Goal: Task Accomplishment & Management: Use online tool/utility

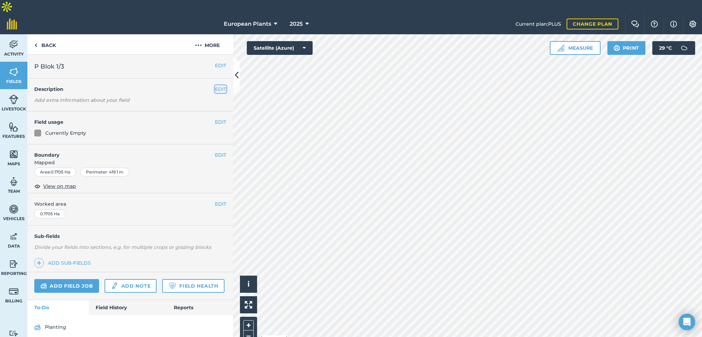
click at [215, 85] on button "EDIT" at bounding box center [220, 89] width 11 height 8
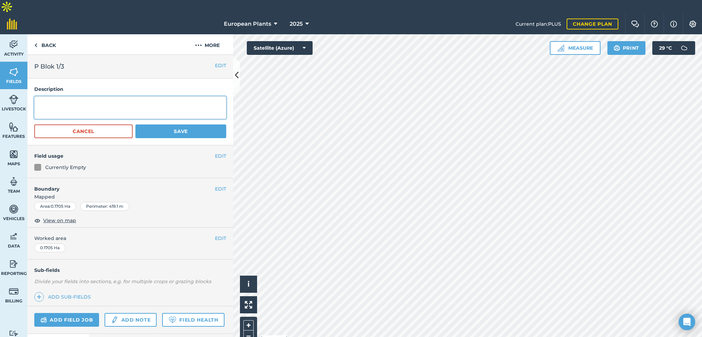
click at [171, 96] on textarea at bounding box center [130, 107] width 192 height 23
type textarea "Thuja Brabant 2L x 35030"
click at [159, 124] on button "Save" at bounding box center [180, 131] width 91 height 14
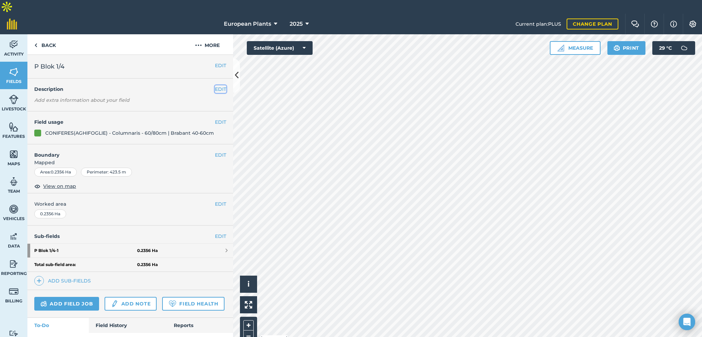
click at [215, 85] on button "EDIT" at bounding box center [220, 89] width 11 height 8
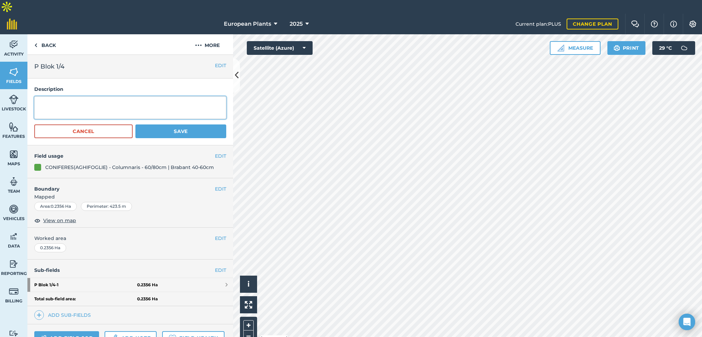
click at [160, 96] on textarea at bounding box center [130, 107] width 192 height 23
type textarea "1. Thuja [PERSON_NAME] 2L x 27494 2. Thuja [PERSON_NAME] Gold 2L x 6840"
click at [170, 124] on button "Save" at bounding box center [180, 131] width 91 height 14
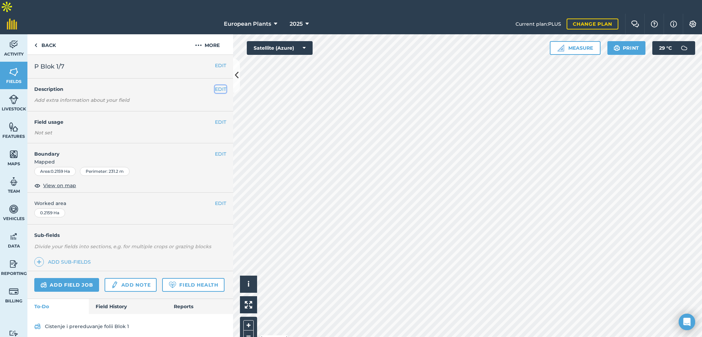
click at [215, 85] on button "EDIT" at bounding box center [220, 89] width 11 height 8
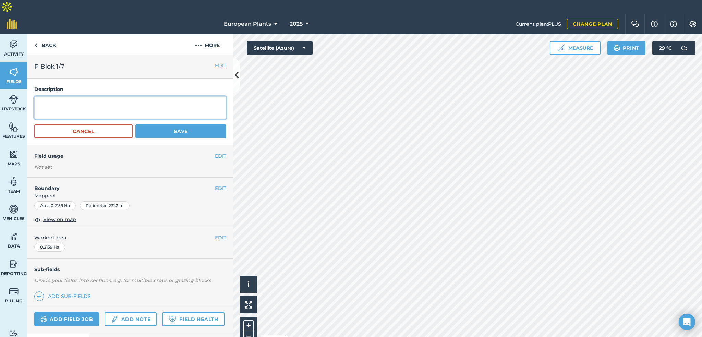
click at [118, 96] on textarea at bounding box center [130, 107] width 192 height 23
type textarea "Cham. Columnaris 3L x 17336"
click at [158, 124] on button "Save" at bounding box center [180, 131] width 91 height 14
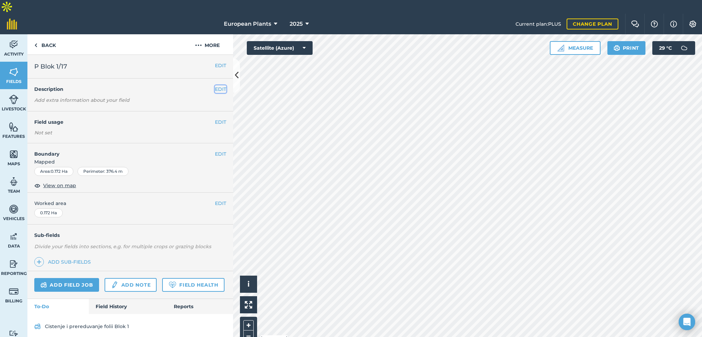
click at [218, 85] on button "EDIT" at bounding box center [220, 89] width 11 height 8
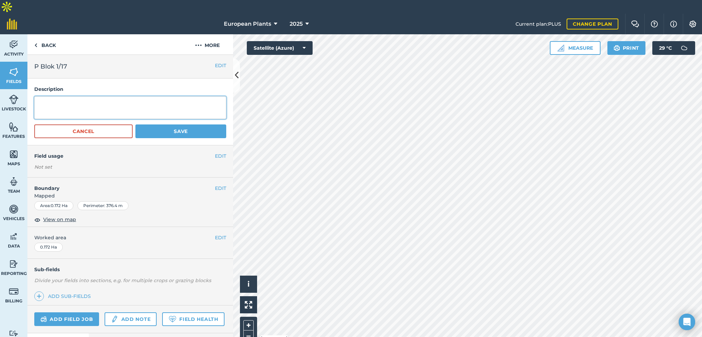
click at [79, 96] on textarea at bounding box center [130, 107] width 192 height 23
type textarea "1. Juniperus Moonglow 2L x 3170 2. Chamaecyparis [PERSON_NAME] 2L x 2600"
click at [151, 124] on button "Save" at bounding box center [180, 131] width 91 height 14
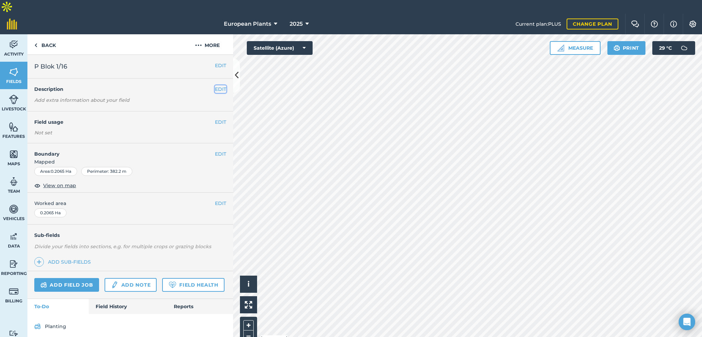
click at [217, 85] on button "EDIT" at bounding box center [220, 89] width 11 height 8
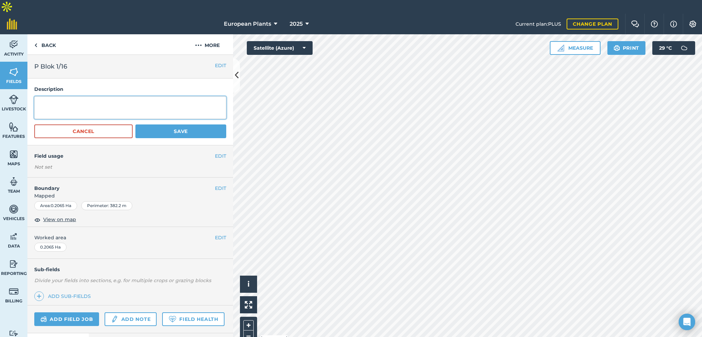
click at [134, 96] on textarea at bounding box center [130, 107] width 192 height 23
click at [41, 96] on textarea "1. Juniperus Moonglow" at bounding box center [130, 107] width 192 height 23
click at [38, 96] on textarea "3. Juniperus Moonglow 2L x 7840" at bounding box center [130, 107] width 192 height 23
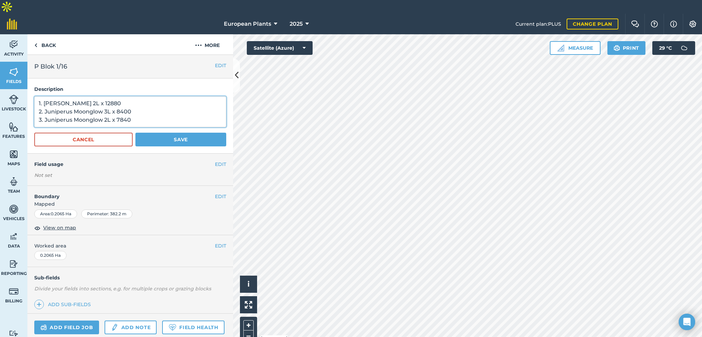
type textarea "1. [PERSON_NAME] 2L x 12880 2. Juniperus Moonglow 3L x 8400 3. Juniperus Moongl…"
click at [148, 133] on button "Save" at bounding box center [180, 140] width 91 height 14
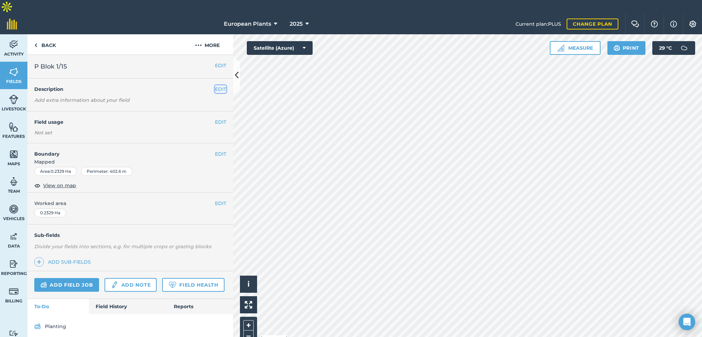
click at [217, 85] on button "EDIT" at bounding box center [220, 89] width 11 height 8
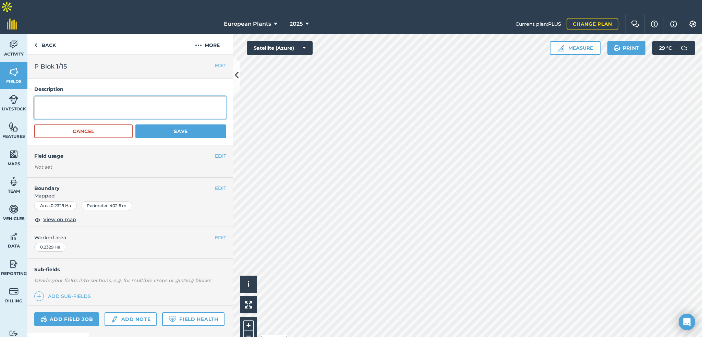
click at [181, 96] on textarea at bounding box center [130, 107] width 192 height 23
type textarea "1"
click at [74, 96] on textarea "1. Chamaecyparis [PERSON_NAME] 2L x 10950" at bounding box center [130, 107] width 192 height 23
type textarea "1. Chamaecyparis [PERSON_NAME] 2L x 10950"
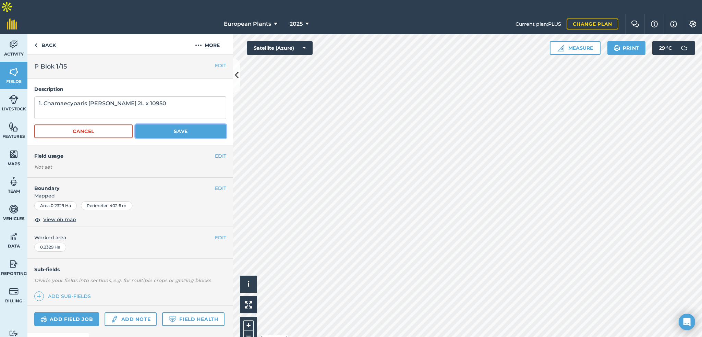
click at [165, 124] on button "Save" at bounding box center [180, 131] width 91 height 14
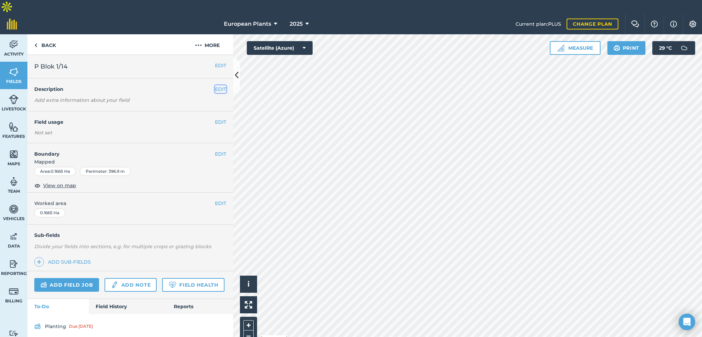
click at [215, 85] on button "EDIT" at bounding box center [220, 89] width 11 height 8
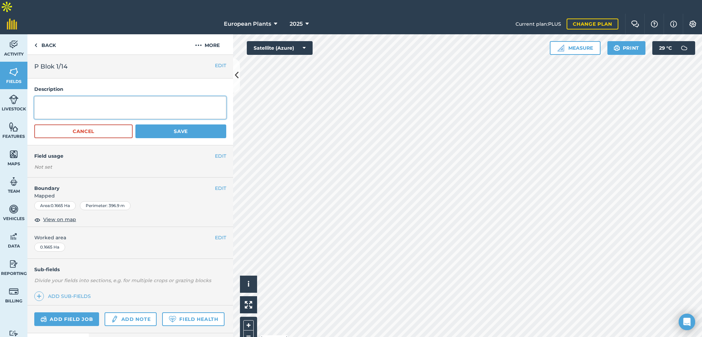
click at [147, 96] on textarea at bounding box center [130, 107] width 192 height 23
type textarea "[PERSON_NAME] 2L x 1500"
click at [163, 124] on button "Save" at bounding box center [180, 131] width 91 height 14
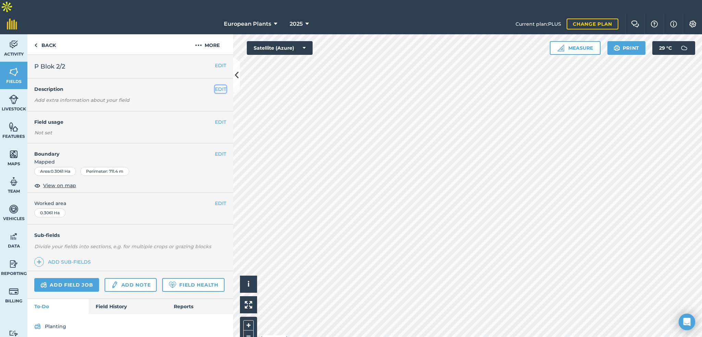
click at [215, 85] on button "EDIT" at bounding box center [220, 89] width 11 height 8
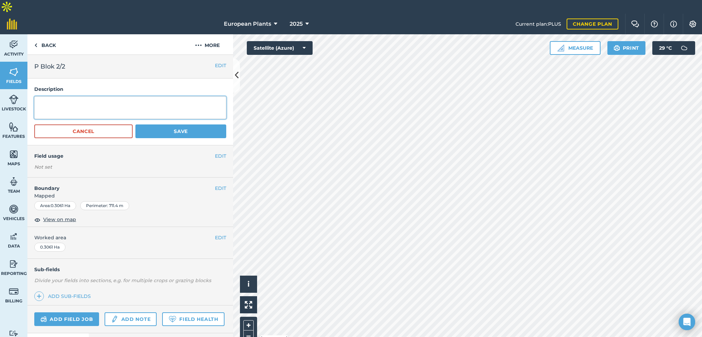
click at [161, 100] on textarea at bounding box center [130, 107] width 192 height 23
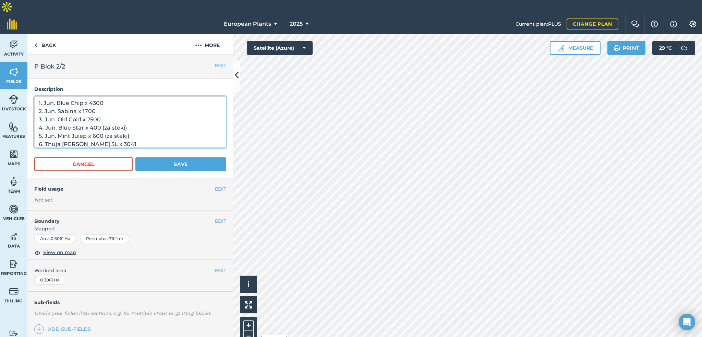
scroll to position [9, 0]
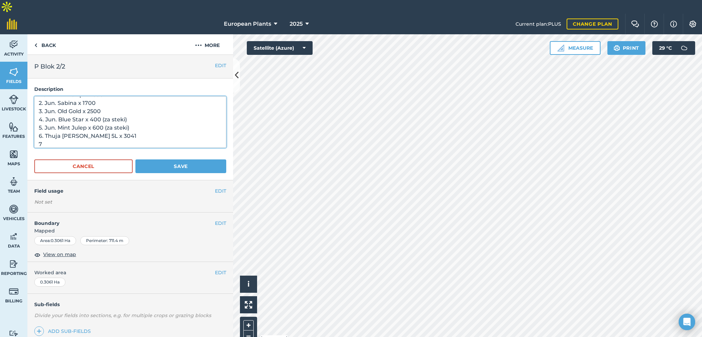
click at [138, 127] on textarea "1. Jun. Blue Chip x 4300 2. Jun. Sabina x 1700 3. Jun. Old Gold x 2500 4. Jun. …" at bounding box center [130, 121] width 192 height 51
click at [138, 123] on textarea "1. Jun. Blue Chip x 4300 2. Jun. Sabina x 1700 3. Jun. Old Gold x 2500 4. Jun. …" at bounding box center [130, 121] width 192 height 51
type textarea "1. Jun. Blue Chip x 4300 2. Jun. Sabina x 1700 3. Jun. Old Gold x 2500 4. Jun. …"
click at [138, 123] on textarea "1. Jun. Blue Chip x 4300 2. Jun. Sabina x 1700 3. Jun. Old Gold x 2500 4. Jun. …" at bounding box center [130, 121] width 192 height 51
click at [134, 127] on textarea "1. Jun. Blue Chip x 4300 2. Jun. Sabina x 1700 3. Jun. Old Gold x 2500 4. Jun. …" at bounding box center [130, 121] width 192 height 51
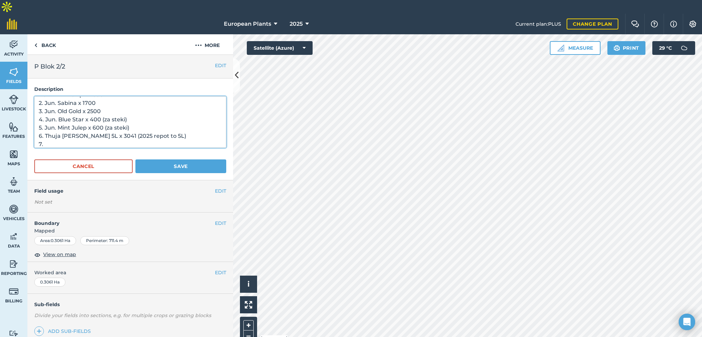
click at [112, 123] on textarea "1. Jun. Blue Chip x 4300 2. Jun. Sabina x 1700 3. Jun. Old Gold x 2500 4. Jun. …" at bounding box center [130, 121] width 192 height 51
click at [112, 129] on textarea "1. Jun. Blue Chip x 4300 2. Jun. Sabina x 1700 3. Jun. Old Gold x 2500 4. Jun. …" at bounding box center [130, 121] width 192 height 51
drag, startPoint x: 90, startPoint y: 129, endPoint x: 206, endPoint y: 123, distance: 115.7
click at [206, 123] on textarea "1. Jun. Blue Chip x 4300 2. Jun. Sabina x 1700 3. Jun. Old Gold x 2500 4. Jun. …" at bounding box center [130, 121] width 192 height 51
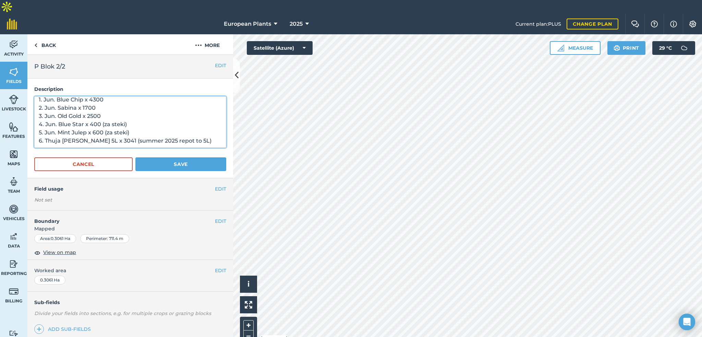
drag, startPoint x: 195, startPoint y: 126, endPoint x: 195, endPoint y: 119, distance: 7.2
click at [195, 118] on textarea "1. Jun. Blue Chip x 4300 2. Jun. Sabina x 1700 3. Jun. Old Gold x 2500 4. Jun. …" at bounding box center [130, 121] width 192 height 51
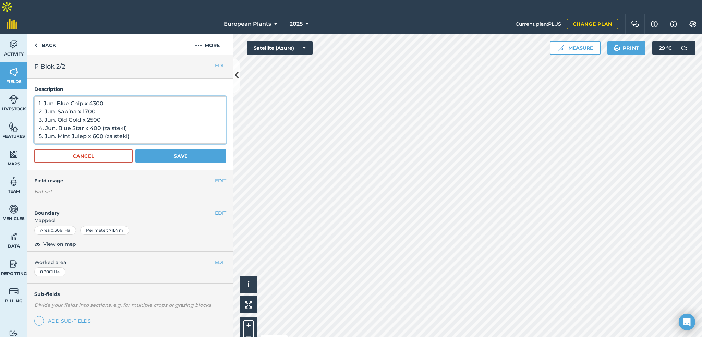
type textarea "1. Jun. Blue Chip x 4300 2. Jun. Sabina x 1700 3. Jun. Old Gold x 2500 4. Jun. …"
click at [169, 149] on button "Save" at bounding box center [180, 156] width 91 height 14
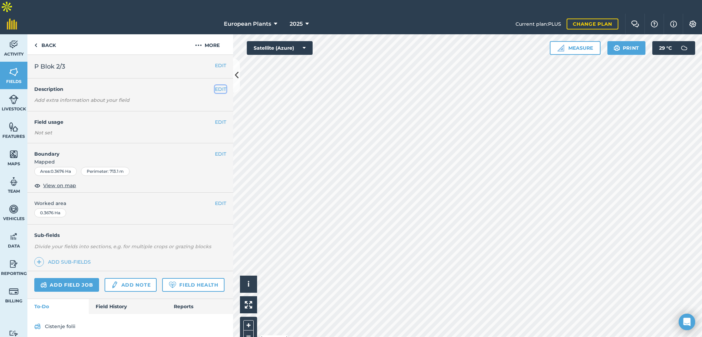
click at [215, 85] on button "EDIT" at bounding box center [220, 89] width 11 height 8
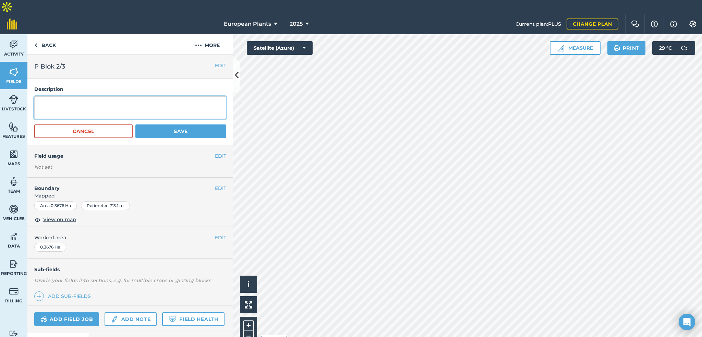
click at [177, 96] on textarea at bounding box center [130, 107] width 192 height 23
paste textarea "6. Thuja [PERSON_NAME] 5L x 3041 (summer 2025 repot to 5L)"
click at [41, 97] on textarea "6. Thuja [PERSON_NAME] 5L x 3041 (summer 2025 repot to 5L)" at bounding box center [130, 107] width 192 height 23
click at [177, 100] on textarea "1. Thuja [PERSON_NAME] 5L x 3041 (summer 2025 repot to 5L)" at bounding box center [130, 107] width 192 height 23
click at [198, 97] on textarea "1. Thuja [PERSON_NAME] 5L x 3041 (summer 2025 repot to 5L)" at bounding box center [130, 107] width 192 height 23
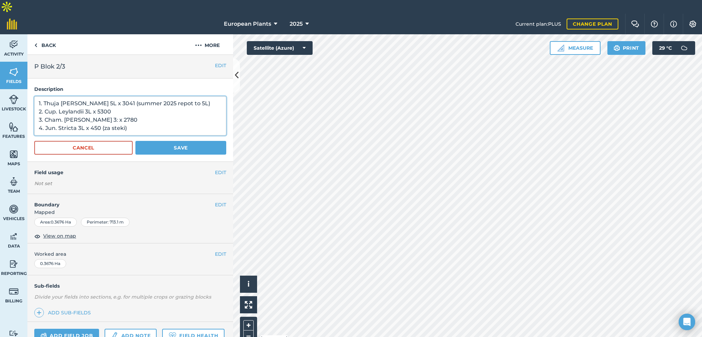
click at [88, 107] on textarea "1. Thuja [PERSON_NAME] 5L x 3041 (summer 2025 repot to 5L) 2. Cup. Leylandii 3L…" at bounding box center [130, 115] width 192 height 39
click at [143, 119] on textarea "1. Thuja [PERSON_NAME] 5L x 3041 (summer 2025 repot to 5L) 2. Cup. Leylandii 3L…" at bounding box center [130, 115] width 192 height 39
type textarea "1. Thuja [PERSON_NAME] 5L x 3041 (summer 2025 repot to 5L) 2. Cup. Leylandii 3L…"
click at [155, 141] on button "Save" at bounding box center [180, 148] width 91 height 14
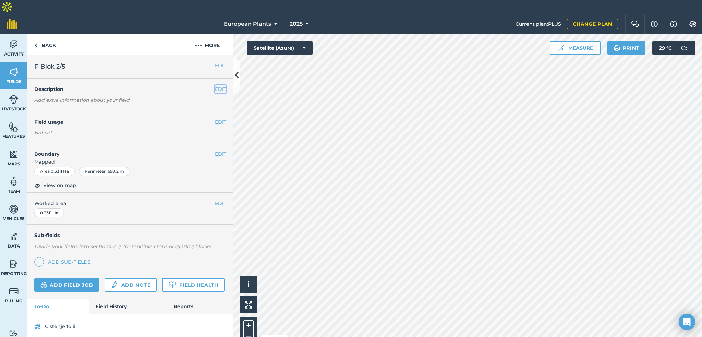
click at [218, 85] on button "EDIT" at bounding box center [220, 89] width 11 height 8
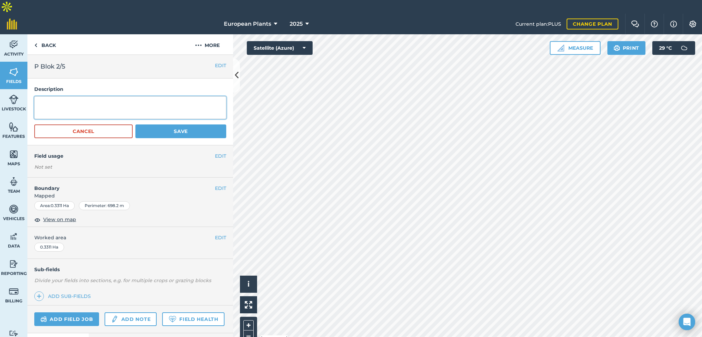
click at [155, 96] on textarea at bounding box center [130, 107] width 192 height 23
type textarea "Picea Conica 2L x 12500"
click at [164, 124] on button "Save" at bounding box center [180, 131] width 91 height 14
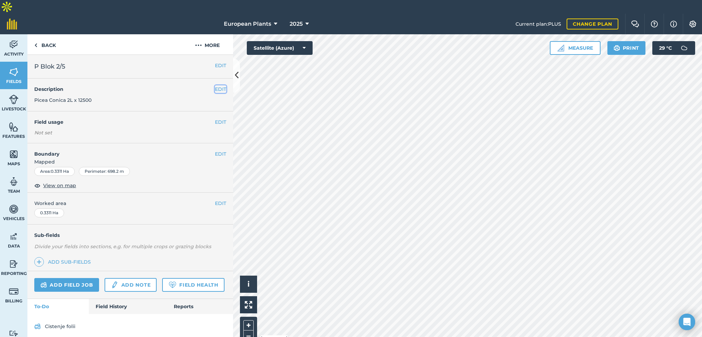
click at [219, 85] on button "EDIT" at bounding box center [220, 89] width 11 height 8
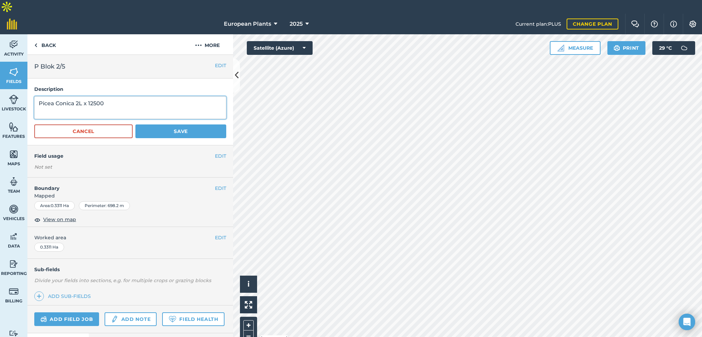
click at [155, 102] on textarea "Picea Conica 2L x 12500" at bounding box center [130, 107] width 192 height 23
click at [136, 81] on div "Description Picea Conica 2L x 12500 Cancel Save" at bounding box center [130, 112] width 206 height 67
click at [137, 96] on textarea "Picea Conica 2L x 12500" at bounding box center [130, 107] width 192 height 23
click at [107, 124] on button "Cancel" at bounding box center [83, 131] width 98 height 14
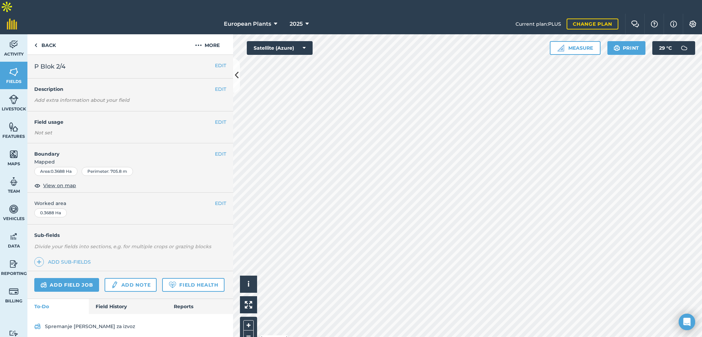
click at [213, 79] on div "EDIT Description Add extra information about your field" at bounding box center [130, 95] width 206 height 33
click at [219, 81] on div "EDIT Description Add extra information about your field" at bounding box center [130, 95] width 206 height 33
click at [218, 85] on button "EDIT" at bounding box center [220, 89] width 11 height 8
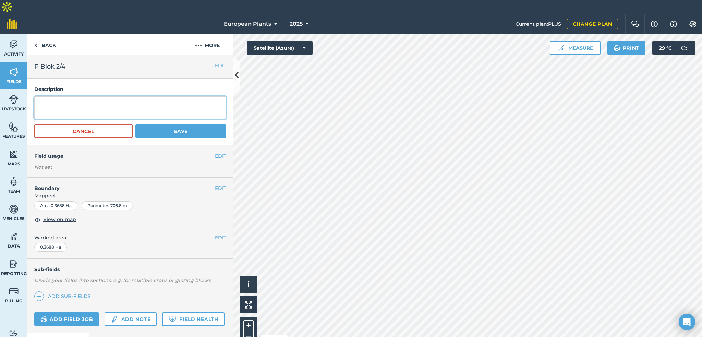
click at [189, 96] on textarea at bounding box center [130, 107] width 192 height 23
paste textarea "Picea Conica 2L x 12500"
type textarea "Picea Conica 2L x 12500"
click at [180, 124] on button "Save" at bounding box center [180, 131] width 91 height 14
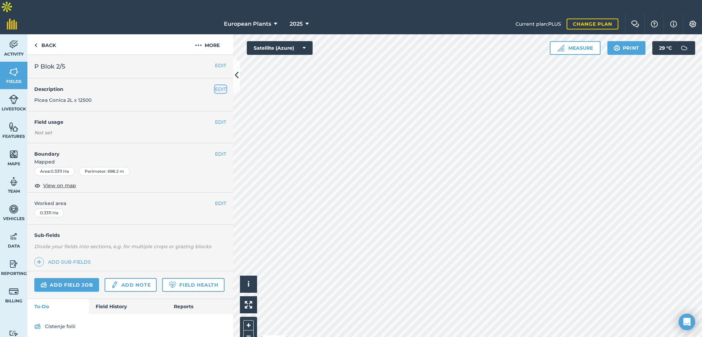
click at [218, 85] on button "EDIT" at bounding box center [220, 89] width 11 height 8
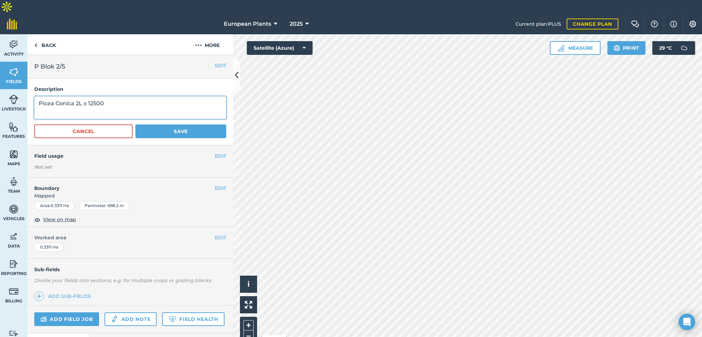
drag, startPoint x: 108, startPoint y: 85, endPoint x: 12, endPoint y: 93, distance: 96.0
click at [12, 93] on div "Activity Fields Livestock Features Maps Team Vehicles Data Reporting Billing Tu…" at bounding box center [351, 192] width 702 height 317
type textarea "1. Jun. Andora Compacta x 2400 2. Jun. Blue Sweed x 1200"
click at [178, 124] on button "Save" at bounding box center [180, 131] width 91 height 14
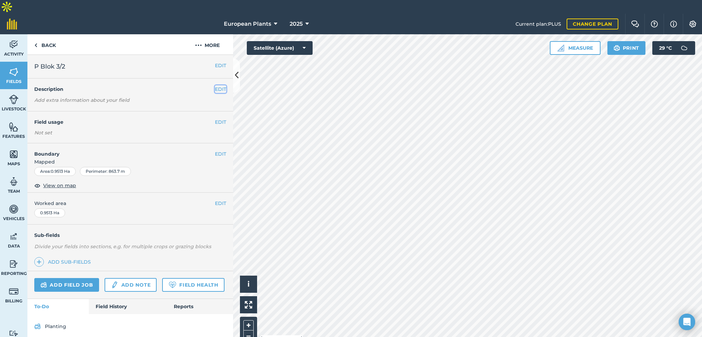
click at [218, 85] on button "EDIT" at bounding box center [220, 89] width 11 height 8
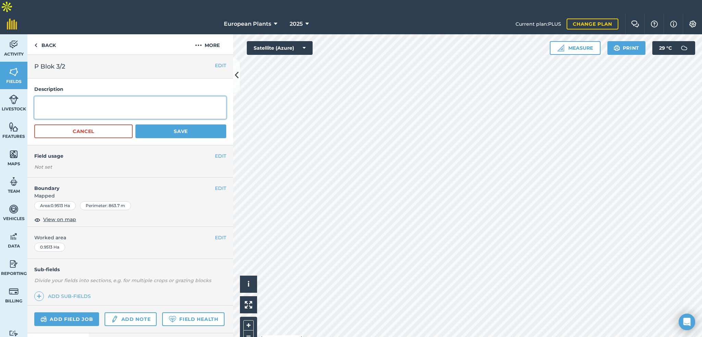
click at [158, 97] on textarea at bounding box center [130, 107] width 192 height 23
click at [130, 96] on textarea "Thuja Smaragd 2L x 48000" at bounding box center [130, 107] width 192 height 23
type textarea "Thuja Smaragd 2L x 48000 Thuja Smaragd 2L x 450 (polu umren)"
click at [169, 124] on button "Save" at bounding box center [180, 131] width 91 height 14
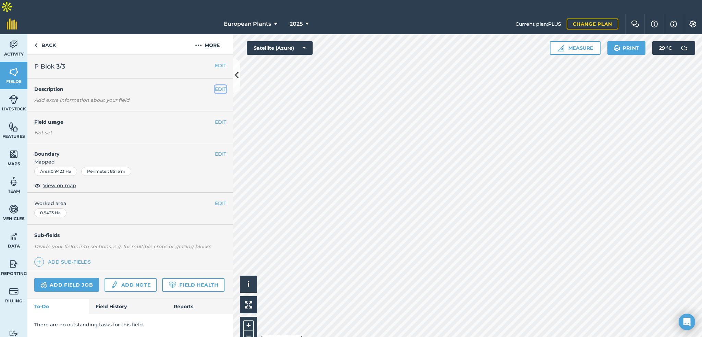
click at [222, 85] on button "EDIT" at bounding box center [220, 89] width 11 height 8
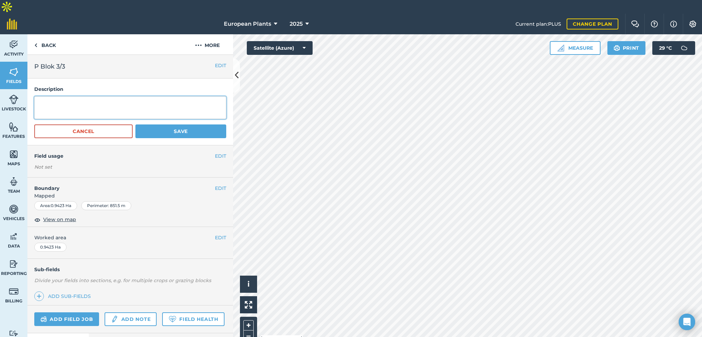
click at [152, 96] on textarea at bounding box center [130, 107] width 192 height 23
type textarea "Thuja Smaragd 5L x 4500 (C quality)"
click at [148, 124] on button "Save" at bounding box center [180, 131] width 91 height 14
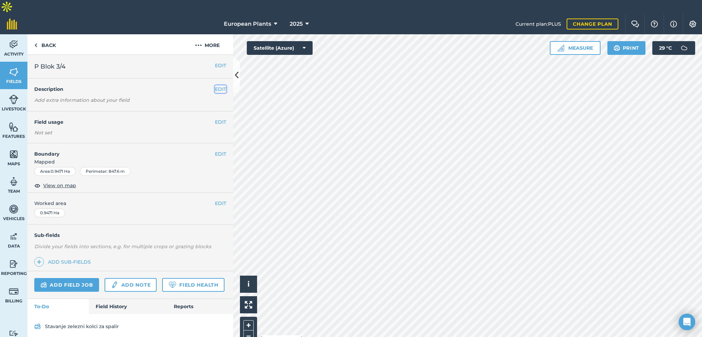
click at [218, 85] on button "EDIT" at bounding box center [220, 89] width 11 height 8
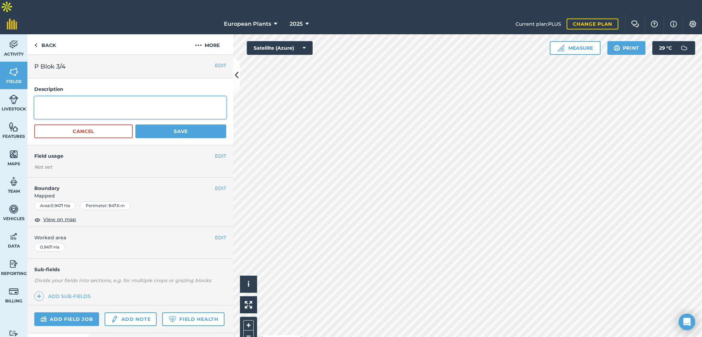
click at [167, 96] on textarea at bounding box center [130, 107] width 192 height 23
click at [82, 96] on textarea "1. Thuja Brabant imported 2. Thuja Smaragd imported" at bounding box center [130, 107] width 192 height 23
drag, startPoint x: 84, startPoint y: 88, endPoint x: 100, endPoint y: 89, distance: 16.5
click at [100, 96] on textarea "1. Thuja Brabant 7+10L imported 2. Thuja Smaragd imported" at bounding box center [130, 107] width 192 height 23
click at [88, 99] on textarea "1. Thuja Brabant 7+10L imported 2. Thuja Smaragd imported" at bounding box center [130, 107] width 192 height 23
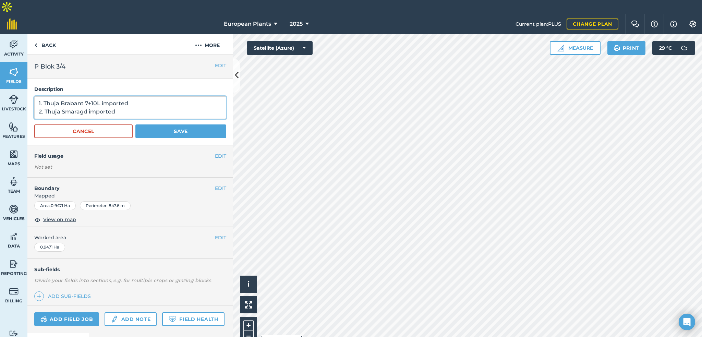
paste textarea "7+10L"
type textarea "1. Thuja Brabant 7+10L imported 2. Thuja Smaragd 7+10L imported"
click at [143, 124] on button "Save" at bounding box center [180, 131] width 91 height 14
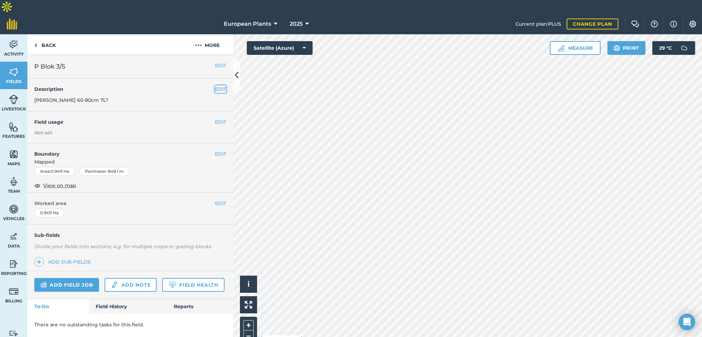
click at [217, 85] on button "EDIT" at bounding box center [220, 89] width 11 height 8
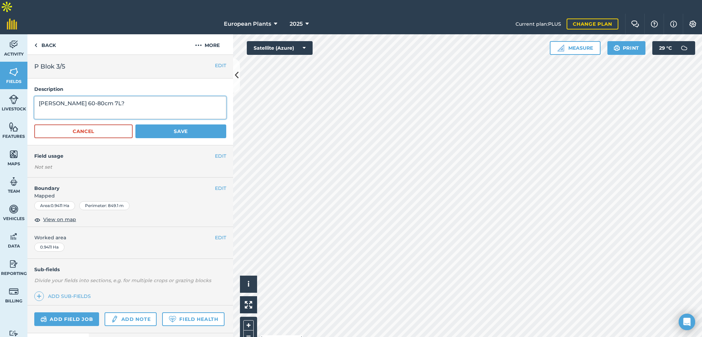
click at [128, 96] on textarea "[PERSON_NAME] 60-80cm 7L?" at bounding box center [130, 107] width 192 height 23
click at [113, 96] on textarea "[PERSON_NAME] 60-80cm 7L?" at bounding box center [130, 107] width 192 height 23
click at [127, 96] on textarea "[PERSON_NAME] 60-80cm 5L?" at bounding box center [130, 107] width 192 height 23
type textarea "Thuja Smaragd 60-80cm 5L x 2500"
click at [160, 124] on button "Save" at bounding box center [180, 131] width 91 height 14
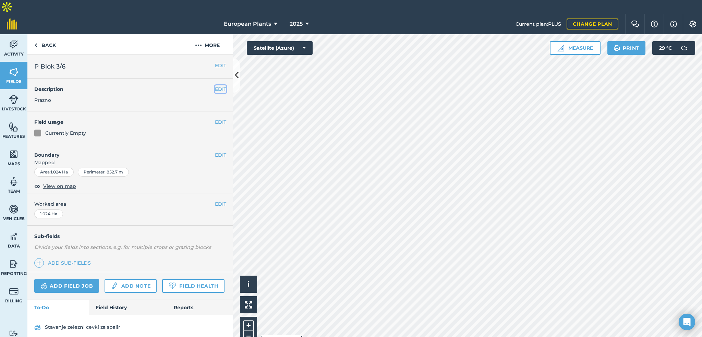
click at [218, 85] on button "EDIT" at bounding box center [220, 89] width 11 height 8
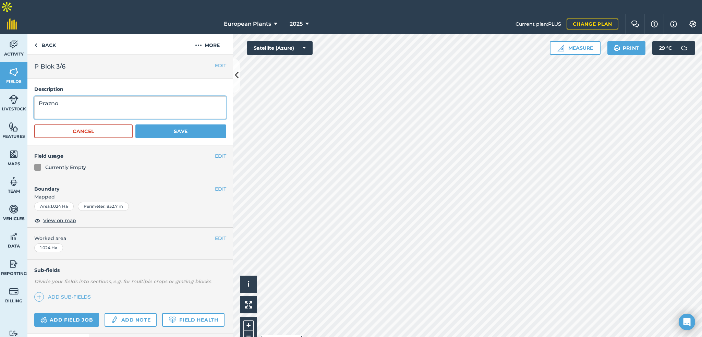
click at [134, 96] on textarea "Prazno" at bounding box center [130, 107] width 192 height 23
type textarea "Prazno (spalir)"
click at [165, 124] on button "Save" at bounding box center [180, 131] width 91 height 14
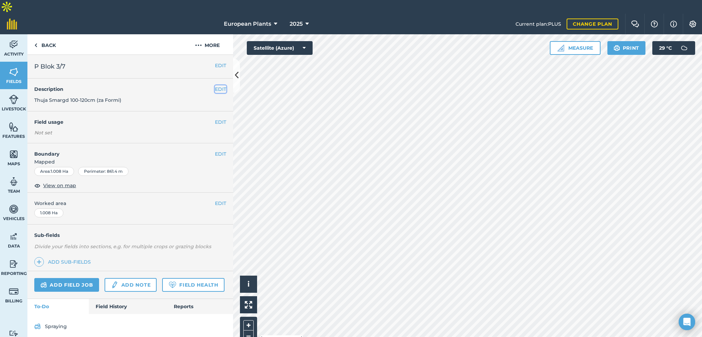
click at [224, 85] on button "EDIT" at bounding box center [220, 89] width 11 height 8
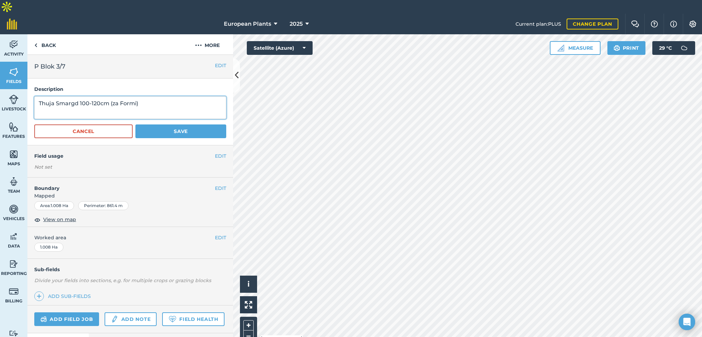
click at [148, 96] on textarea "Thuja Smargd 100-120cm (za Formi)" at bounding box center [130, 107] width 192 height 23
drag, startPoint x: 148, startPoint y: 87, endPoint x: 110, endPoint y: 89, distance: 38.1
click at [110, 96] on textarea "Thuja Smargd 100-120cm (za Formi)" at bounding box center [130, 107] width 192 height 23
type textarea "Thuja Smargd 3L x 3700 (ubav) Thuja Smaragd 3L x 12300 (b quality)"
click at [159, 124] on button "Save" at bounding box center [180, 131] width 91 height 14
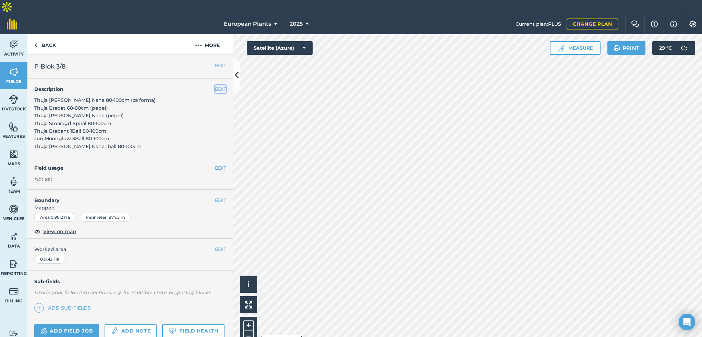
click at [216, 85] on button "EDIT" at bounding box center [220, 89] width 11 height 8
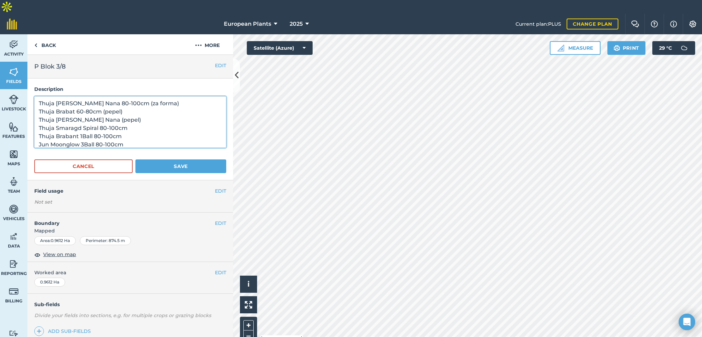
click at [154, 119] on textarea "Thuja [PERSON_NAME] Nana 80-100cm (za forma) Thuja Brabat 60-80cm (pepel) Thuja…" at bounding box center [130, 121] width 192 height 51
paste textarea "8/1 Cham. [PERSON_NAME] 1 Ball 300 8/2 Thuja [PERSON_NAME] 2000 8/3 Jun. Moongl…"
click at [44, 96] on textarea "8/1 Cham. [PERSON_NAME] 1 Ball 300 8/2 Thuja [PERSON_NAME] 2000 8/3 Jun. Moongl…" at bounding box center [130, 121] width 192 height 51
click at [43, 96] on textarea "1 Cham. [PERSON_NAME] 1 Ball 300 8/2 Thuja [PERSON_NAME] 2000 8/3 Jun. Moonglow…" at bounding box center [130, 121] width 192 height 51
click at [44, 104] on textarea "1 Cham. [PERSON_NAME] 1 Ball 300 2 Thuja [PERSON_NAME] 2000 8/3 Jun. Moonglow 1…" at bounding box center [130, 121] width 192 height 51
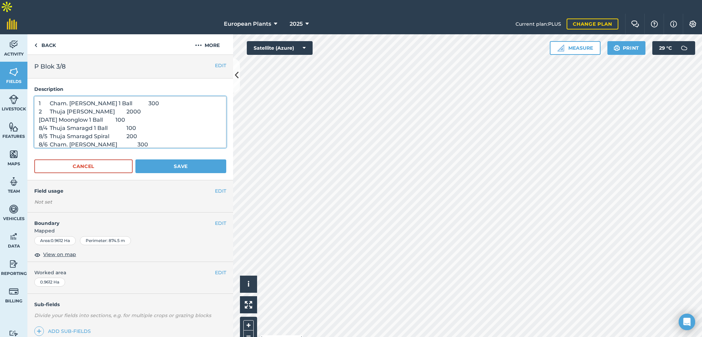
click at [45, 113] on textarea "1 Cham. [PERSON_NAME] 1 Ball 300 2 Thuja [PERSON_NAME] 2000 [DATE] Moonglow 1 B…" at bounding box center [130, 121] width 192 height 51
click at [45, 122] on textarea "1 Cham. [PERSON_NAME] 1 Ball 300 2 Thuja [PERSON_NAME] 2000 [DATE] Moonglow 1 B…" at bounding box center [130, 121] width 192 height 51
click at [47, 96] on textarea "8z1 Cham. [PERSON_NAME] 1 Ball 300 8/2 Thuja [PERSON_NAME] 2000 8/3 Jun. Moongl…" at bounding box center [130, 121] width 192 height 51
click at [44, 96] on textarea "8z1 Cham. [PERSON_NAME] 1 Ball 300 8/2 Thuja [PERSON_NAME] 2000 8/3 Jun. Moongl…" at bounding box center [130, 121] width 192 height 51
click at [48, 96] on textarea "8/1 Cham. [PERSON_NAME] 1 Ball 300 8/2 Thuja [PERSON_NAME] 2000 8/3 Jun. Moongl…" at bounding box center [130, 121] width 192 height 51
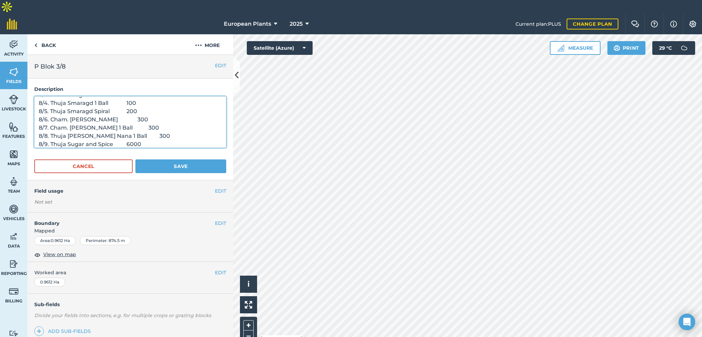
scroll to position [33, 0]
click at [49, 130] on textarea "8/1. Cham. [PERSON_NAME] 1 Ball 300 8/2. Thuja [PERSON_NAME] 2000 8/3. Jun. Moo…" at bounding box center [130, 121] width 192 height 51
click at [106, 96] on textarea "8/1. Cham. [PERSON_NAME] 1 Ball 300 8/2. Thuja [PERSON_NAME] 2000 8/3. Jun. Moo…" at bounding box center [130, 121] width 192 height 51
click at [145, 98] on textarea "8/1. Cham. [PERSON_NAME] 1 Ball x 300 8/2. Thuja [PERSON_NAME] 2000 8/3. Jun. M…" at bounding box center [130, 121] width 192 height 51
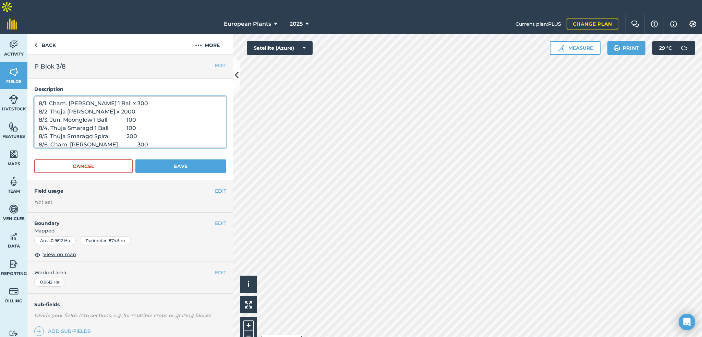
click at [122, 106] on textarea "8/1. Cham. [PERSON_NAME] 1 Ball x 300 8/2. Thuja [PERSON_NAME] x 2000 8/3. Jun.…" at bounding box center [130, 121] width 192 height 51
drag, startPoint x: 114, startPoint y: 105, endPoint x: 109, endPoint y: 107, distance: 5.5
click at [109, 107] on textarea "8/1. Cham. [PERSON_NAME] 1 Ball x 300 8/2. Thuja [PERSON_NAME] x 2000 8/3. Jun.…" at bounding box center [130, 121] width 192 height 51
drag, startPoint x: 108, startPoint y: 105, endPoint x: 114, endPoint y: 105, distance: 5.5
click at [114, 105] on textarea "8/1. Cham. [PERSON_NAME] 1 Ball x 300 8/2. Thuja [PERSON_NAME] x 2000 8/3. Jun.…" at bounding box center [130, 121] width 192 height 51
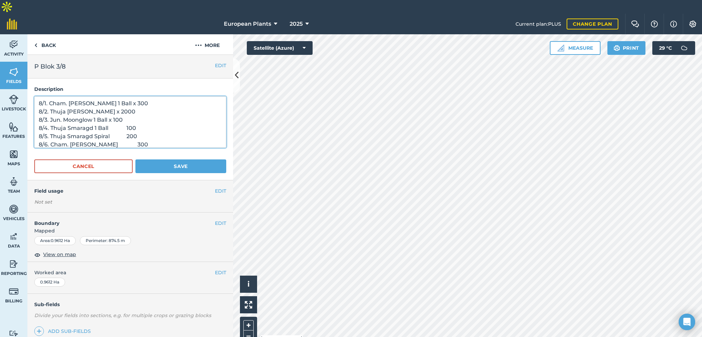
drag, startPoint x: 108, startPoint y: 112, endPoint x: 121, endPoint y: 113, distance: 12.4
click at [121, 113] on textarea "8/1. Cham. [PERSON_NAME] 1 Ball x 300 8/2. Thuja [PERSON_NAME] x 2000 8/3. Jun.…" at bounding box center [130, 121] width 192 height 51
paste textarea "x"
click at [115, 120] on textarea "8/1. Cham. [PERSON_NAME] 1 Ball x 300 8/2. Thuja [PERSON_NAME] x 2000 8/3. Jun.…" at bounding box center [130, 121] width 192 height 51
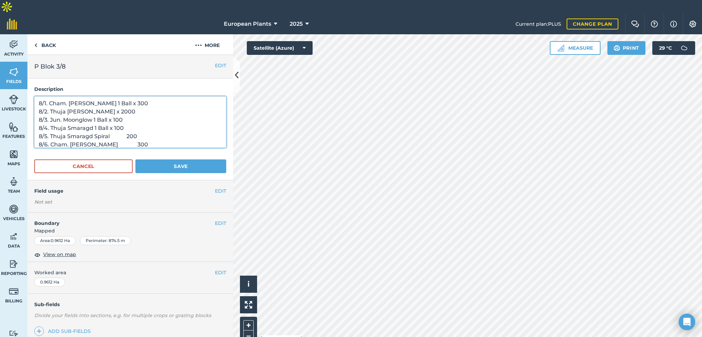
paste textarea "x"
click at [127, 96] on textarea "8/1. Cham. [PERSON_NAME] 1 Ball x 300 8/2. Thuja [PERSON_NAME] x 2000 8/3. Jun.…" at bounding box center [130, 121] width 192 height 51
paste textarea "x"
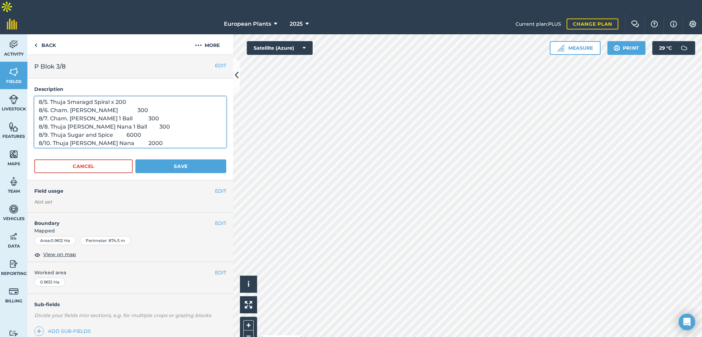
click at [121, 97] on textarea "8/1. Cham. [PERSON_NAME] 1 Ball x 300 8/2. Thuja [PERSON_NAME] x 2000 8/3. Jun.…" at bounding box center [130, 121] width 192 height 51
paste textarea "x"
click at [111, 104] on textarea "8/1. Cham. [PERSON_NAME] 1 Ball x 300 8/2. Thuja [PERSON_NAME] x 2000 8/3. Jun.…" at bounding box center [130, 121] width 192 height 51
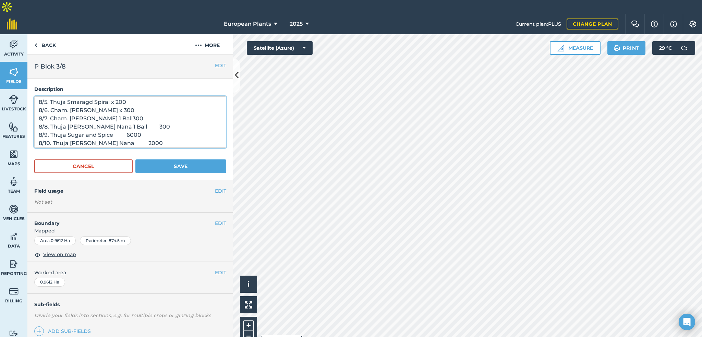
paste textarea "x"
click at [121, 115] on textarea "8/1. Cham. [PERSON_NAME] 1 Ball x 300 8/2. Thuja [PERSON_NAME] x 2000 8/3. Jun.…" at bounding box center [130, 121] width 192 height 51
click at [121, 113] on textarea "8/1. Cham. [PERSON_NAME] 1 Ball x 300 8/2. Thuja [PERSON_NAME] x 2000 8/3. Jun.…" at bounding box center [130, 121] width 192 height 51
click at [117, 112] on textarea "8/1. Cham. [PERSON_NAME] 1 Ball x 300 8/2. Thuja [PERSON_NAME] x 2000 8/3. Jun.…" at bounding box center [130, 121] width 192 height 51
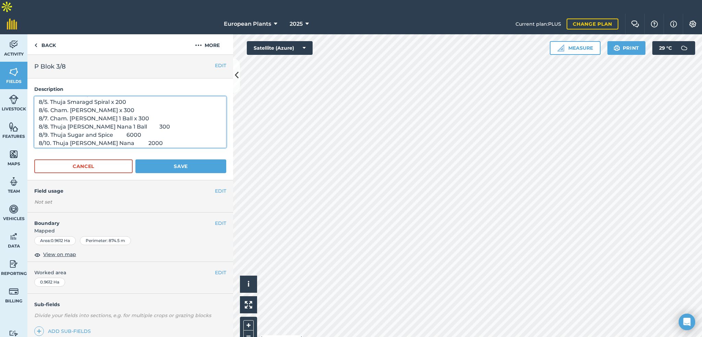
click at [117, 112] on textarea "8/1. Cham. [PERSON_NAME] 1 Ball x 300 8/2. Thuja [PERSON_NAME] x 2000 8/3. Jun.…" at bounding box center [130, 121] width 192 height 51
paste textarea "x"
click at [115, 121] on textarea "8/1. Cham. [PERSON_NAME] 1 Ball x 300 8/2. Thuja [PERSON_NAME] x 2000 8/3. Jun.…" at bounding box center [130, 121] width 192 height 51
paste textarea "x"
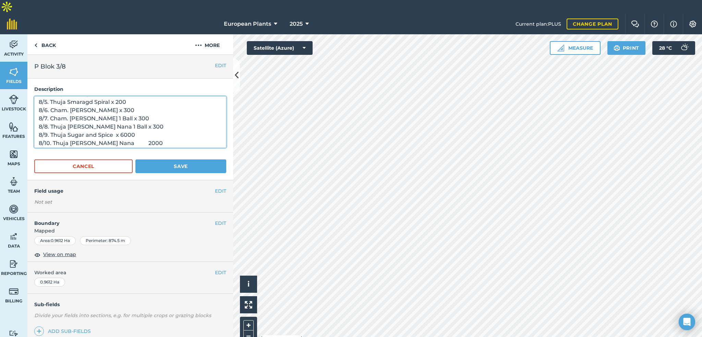
click at [112, 121] on textarea "8/1. Cham. [PERSON_NAME] 1 Ball x 300 8/2. Thuja [PERSON_NAME] x 2000 8/3. Jun.…" at bounding box center [130, 121] width 192 height 51
click at [103, 128] on textarea "8/1. Cham. [PERSON_NAME] 1 Ball x 300 8/2. Thuja [PERSON_NAME] x 2000 8/3. Jun.…" at bounding box center [130, 121] width 192 height 51
paste textarea "x"
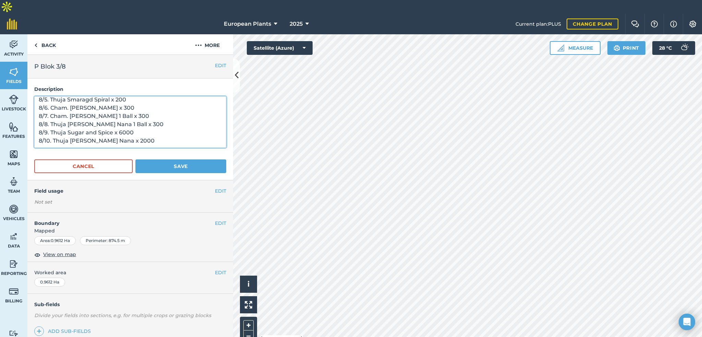
type textarea "8/1. Cham. [PERSON_NAME] 1 Ball x 300 8/2. Thuja [PERSON_NAME] x 2000 8/3. Jun.…"
click at [166, 159] on button "Save" at bounding box center [180, 166] width 91 height 14
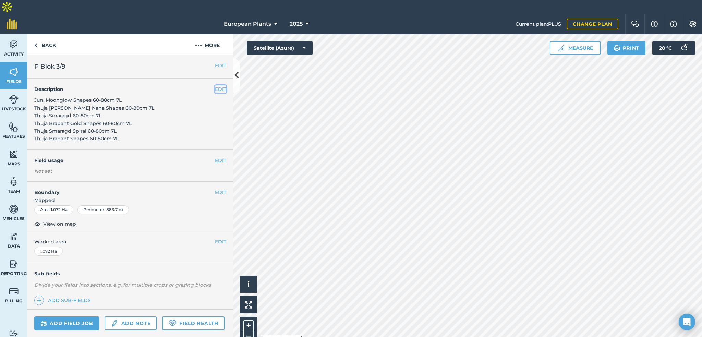
click at [215, 85] on button "EDIT" at bounding box center [220, 89] width 11 height 8
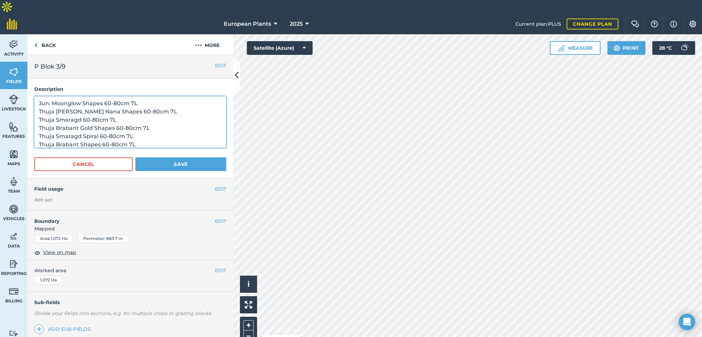
click at [169, 102] on textarea "Jun. Moonglow Shapes 60-80cm 7L Thuja [PERSON_NAME] Nana Shapes 60-80cm 7L Thuj…" at bounding box center [130, 121] width 192 height 51
paste textarea "9/1 Jun. Moonglow 3 Ball 1200 9/2 Thuja [PERSON_NAME] Nana Pompon 200 9/3 Thuja…"
click at [51, 96] on textarea "9/1 Jun. Moonglow 3 Ball 1200 9/2 Thuja [PERSON_NAME] Nana Pompon 200 9/3 Thuja…" at bounding box center [130, 121] width 192 height 51
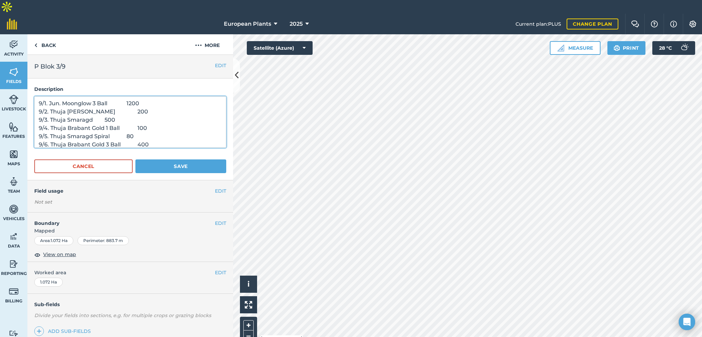
click at [109, 96] on textarea "9/1. Jun. Moonglow 3 Ball 1200 9/2. Thuja [PERSON_NAME] 200 9/3. Thuja Smaragd …" at bounding box center [130, 121] width 192 height 51
paste textarea "9/1 Jun. Moonglow 3 Ball 1200 9/2 Thuja [PERSON_NAME] Nana Pompon 200 9/3 Thuja…"
click at [110, 96] on textarea "9/1. Jun. Moonglow 3 Ball x 1200 9/2. Thuja [PERSON_NAME] 200 9/3. Thuja Smarag…" at bounding box center [130, 121] width 192 height 51
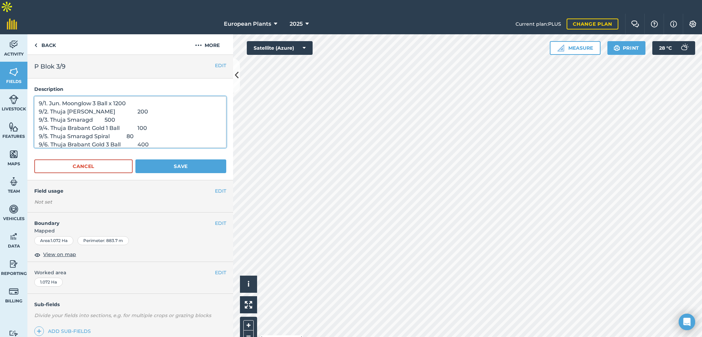
click at [114, 96] on textarea "9/1. Jun. Moonglow 3 Ball x 1200 9/2. Thuja [PERSON_NAME] 200 9/3. Thuja Smarag…" at bounding box center [130, 121] width 192 height 51
drag, startPoint x: 113, startPoint y: 88, endPoint x: 109, endPoint y: 90, distance: 4.2
click at [109, 96] on textarea "9/1. Jun. Moonglow 3 Ball x 1200 9/2. Thuja [PERSON_NAME] 200 9/3. Thuja Smarag…" at bounding box center [130, 121] width 192 height 51
drag, startPoint x: 107, startPoint y: 90, endPoint x: 114, endPoint y: 90, distance: 6.2
click at [114, 96] on textarea "9/1. Jun. Moonglow 3 Ball x 1200 9/2. Thuja [PERSON_NAME] 200 9/3. Thuja Smarag…" at bounding box center [130, 121] width 192 height 51
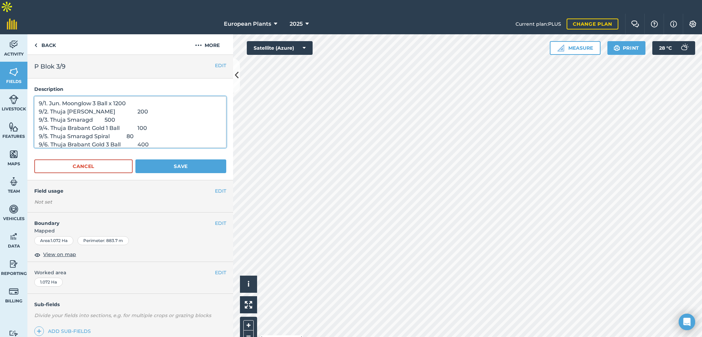
click at [138, 100] on textarea "9/1. Jun. Moonglow 3 Ball x 1200 9/2. Thuja [PERSON_NAME] 200 9/3. Thuja Smarag…" at bounding box center [130, 121] width 192 height 51
paste textarea "x"
click at [92, 106] on textarea "9/1. Jun. Moonglow 3 Ball x 1200 9/2. Thuja [PERSON_NAME] x 200 9/3. Thuja Smar…" at bounding box center [130, 121] width 192 height 51
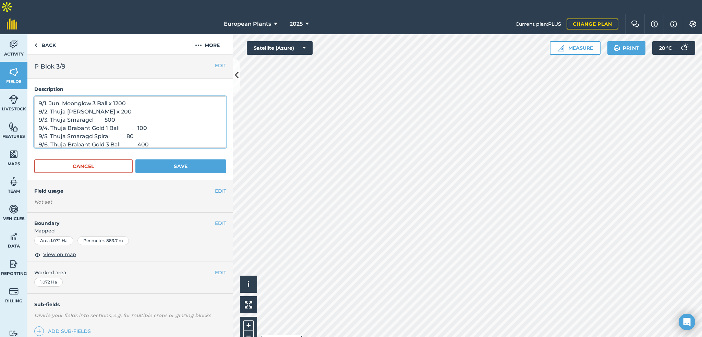
paste textarea "x"
click at [118, 112] on textarea "9/1. Jun. Moonglow 3 Ball x 1200 9/2. Thuja [PERSON_NAME] x 200 9/3. Thuja Smar…" at bounding box center [130, 121] width 192 height 51
click at [121, 113] on textarea "9/1. Jun. Moonglow 3 Ball x 1200 9/2. Thuja [PERSON_NAME] x 200 9/3. Thuja Smar…" at bounding box center [130, 121] width 192 height 51
paste textarea "x"
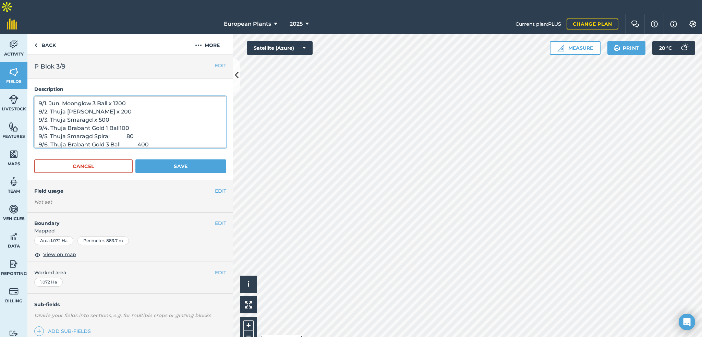
paste textarea "x"
click at [112, 123] on textarea "9/1. Jun. Moonglow 3 Ball x 1200 9/2. Thuja [PERSON_NAME] x 200 9/3. Thuja Smar…" at bounding box center [130, 121] width 192 height 51
paste textarea "x"
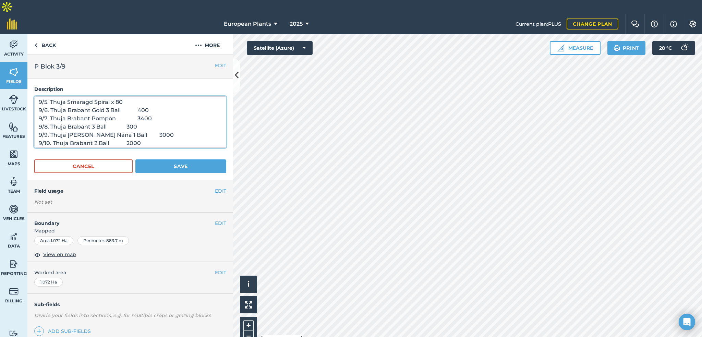
click at [122, 96] on textarea "9/1. Jun. Moonglow 3 Ball x 1200 9/2. Thuja [PERSON_NAME] x 200 9/3. Thuja Smar…" at bounding box center [130, 121] width 192 height 51
paste textarea "x"
click at [121, 96] on textarea "9/1. Jun. Moonglow 3 Ball x 1200 9/2. Thuja [PERSON_NAME] x 200 9/3. Thuja Smar…" at bounding box center [130, 121] width 192 height 51
click at [114, 104] on textarea "9/1. Jun. Moonglow 3 Ball x 1200 9/2. Thuja [PERSON_NAME] x 200 9/3. Thuja Smar…" at bounding box center [130, 121] width 192 height 51
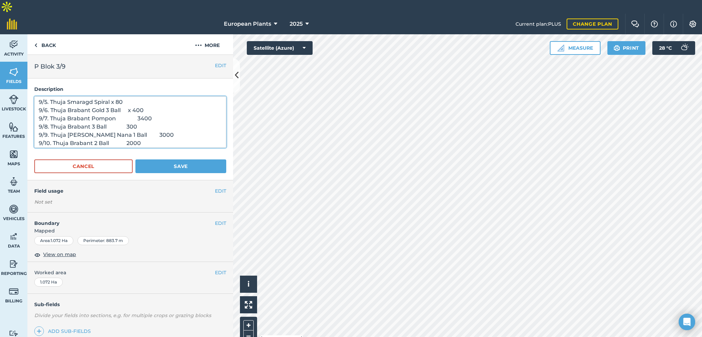
click at [114, 104] on textarea "9/1. Jun. Moonglow 3 Ball x 1200 9/2. Thuja [PERSON_NAME] x 200 9/3. Thuja Smar…" at bounding box center [130, 121] width 192 height 51
paste textarea "x"
click at [108, 111] on textarea "9/1. Jun. Moonglow 3 Ball x 1200 9/2. Thuja [PERSON_NAME] x 200 9/3. Thuja Smar…" at bounding box center [130, 121] width 192 height 51
paste textarea "x"
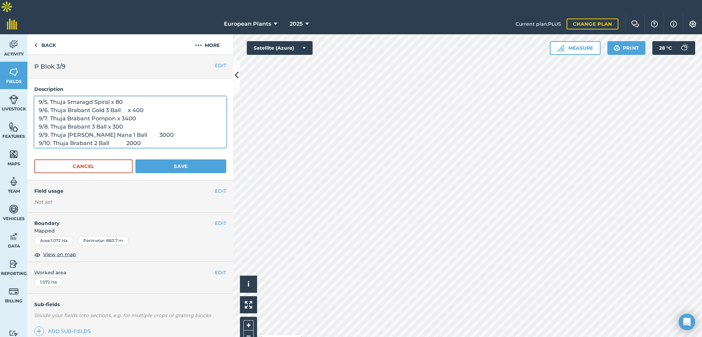
click at [121, 117] on textarea "9/1. Jun. Moonglow 3 Ball x 1200 9/2. Thuja [PERSON_NAME] x 200 9/3. Thuja Smar…" at bounding box center [130, 121] width 192 height 51
paste textarea "x"
click at [114, 123] on textarea "9/1. Jun. Moonglow 3 Ball x 1200 9/2. Thuja [PERSON_NAME] x 200 9/3. Thuja Smar…" at bounding box center [130, 121] width 192 height 51
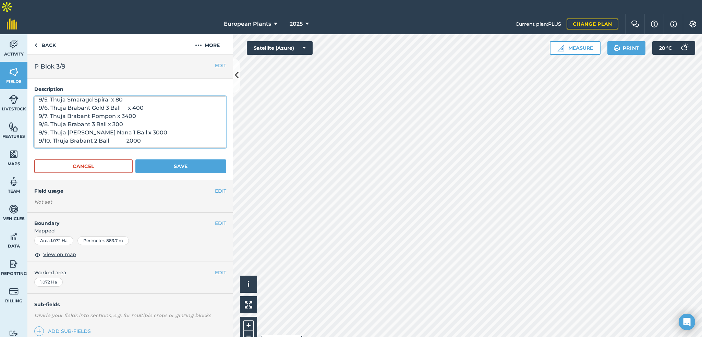
click at [114, 123] on textarea "9/1. Jun. Moonglow 3 Ball x 1200 9/2. Thuja [PERSON_NAME] x 200 9/3. Thuja Smar…" at bounding box center [130, 121] width 192 height 51
paste textarea "x"
type textarea "9/1. Jun. Moonglow 3 Ball x 1200 9/2. Thuja [PERSON_NAME] x 200 9/3. Thuja Smar…"
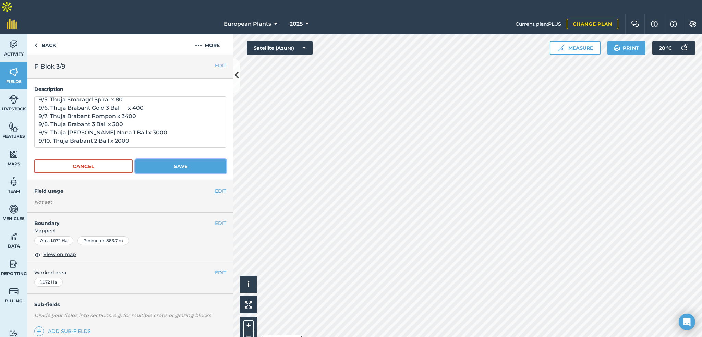
click at [159, 159] on button "Save" at bounding box center [180, 166] width 91 height 14
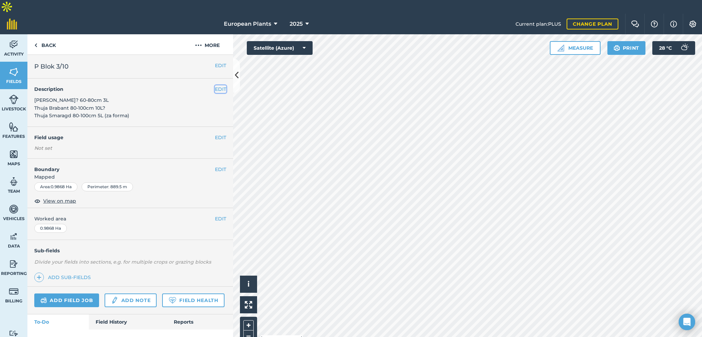
click at [215, 85] on button "EDIT" at bounding box center [220, 89] width 11 height 8
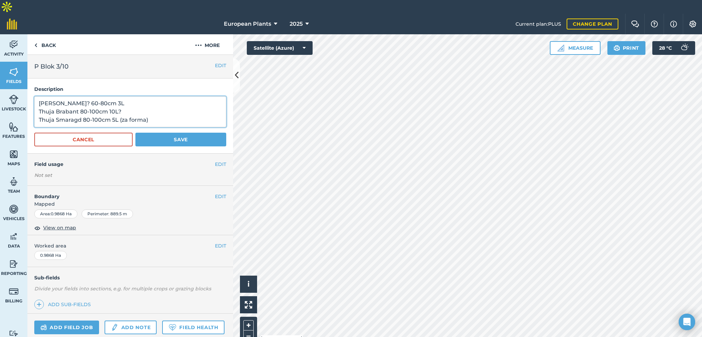
drag, startPoint x: 85, startPoint y: 89, endPoint x: 19, endPoint y: 90, distance: 66.2
click at [19, 90] on div "Activity Fields Livestock Features Maps Team Vehicles Data Reporting Billing Tu…" at bounding box center [351, 192] width 702 height 317
paste textarea
click at [130, 96] on textarea "[PERSON_NAME] 60-80cm 3L Thuja Brabant 80-100cm 10L? Thuja Smaragd 80-100cm 5L …" at bounding box center [130, 111] width 192 height 31
drag, startPoint x: 154, startPoint y: 107, endPoint x: 60, endPoint y: 95, distance: 94.0
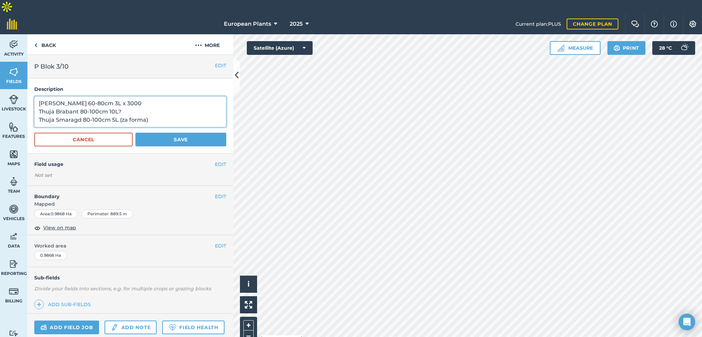
click at [60, 96] on textarea "[PERSON_NAME] 60-80cm 3L x 3000 Thuja Brabant 80-100cm 10L? Thuja Smaragd 80-10…" at bounding box center [130, 111] width 192 height 31
type textarea "[PERSON_NAME] 60-80cm 3L x 3000 Thuja Brabant 80-100cm 10L? Thuja Smaragd 80-10…"
click at [185, 133] on button "Save" at bounding box center [180, 140] width 91 height 14
